Goal: Information Seeking & Learning: Understand process/instructions

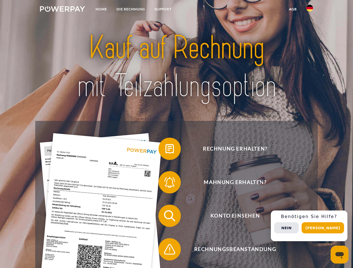
click at [62, 10] on img at bounding box center [62, 9] width 45 height 6
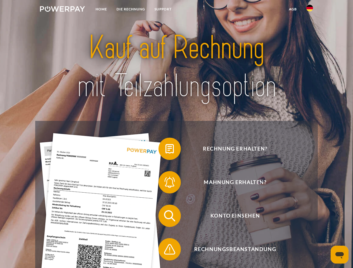
click at [310, 10] on img at bounding box center [309, 8] width 7 height 7
click at [292, 9] on link "agb" at bounding box center [292, 9] width 17 height 10
click at [165, 150] on span at bounding box center [161, 149] width 28 height 28
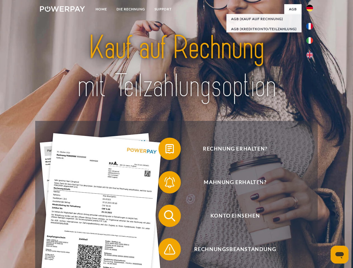
click at [165, 184] on div "Rechnung erhalten? Mahnung erhalten? Konto einsehen" at bounding box center [176, 232] width 282 height 223
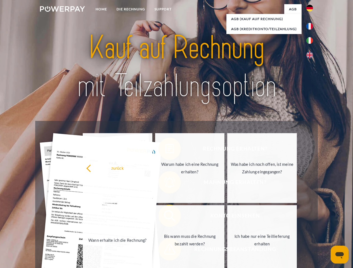
click at [165, 217] on link "Bis wann muss die Rechnung bezahlt werden?" at bounding box center [190, 240] width 70 height 70
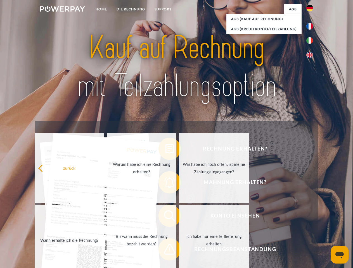
click at [165, 251] on span at bounding box center [161, 249] width 28 height 28
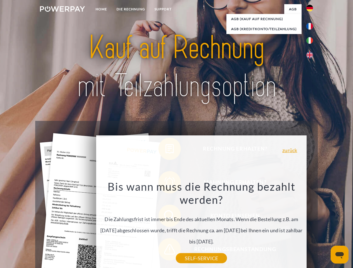
click at [311, 226] on div "Rechnung erhalten? Mahnung erhalten? Konto einsehen" at bounding box center [176, 232] width 282 height 223
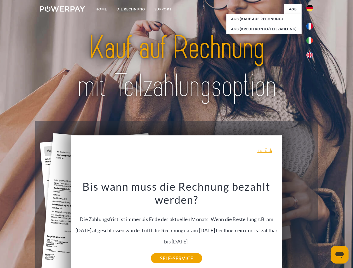
click at [297, 227] on span "Konto einsehen" at bounding box center [234, 216] width 137 height 22
click at [325, 228] on header "Home DIE RECHNUNG SUPPORT" at bounding box center [176, 193] width 353 height 386
